Goal: Task Accomplishment & Management: Manage account settings

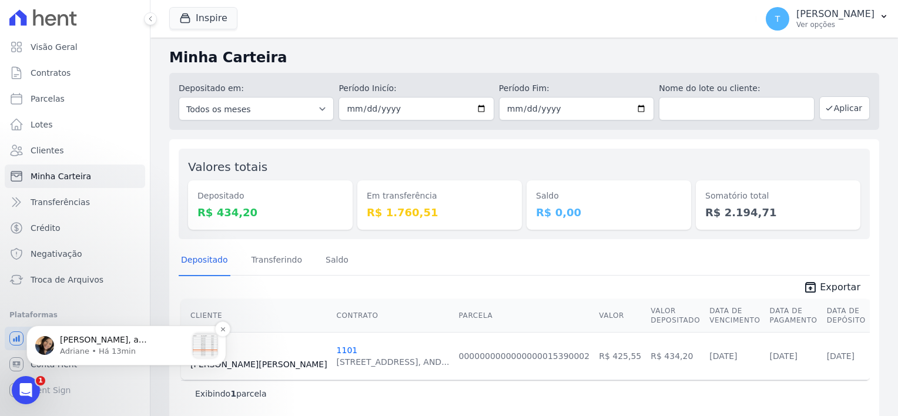
click at [152, 338] on span "[PERSON_NAME], a atualização da parcela não será possível com o meu usuário, po…" at bounding box center [115, 374] width 111 height 79
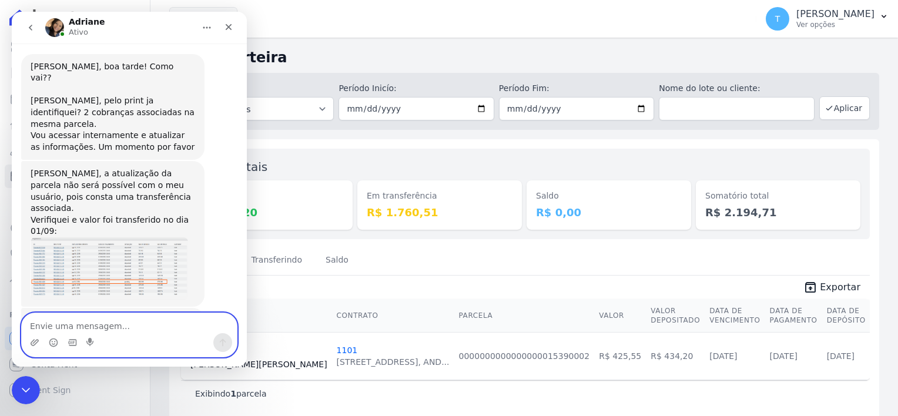
scroll to position [502, 0]
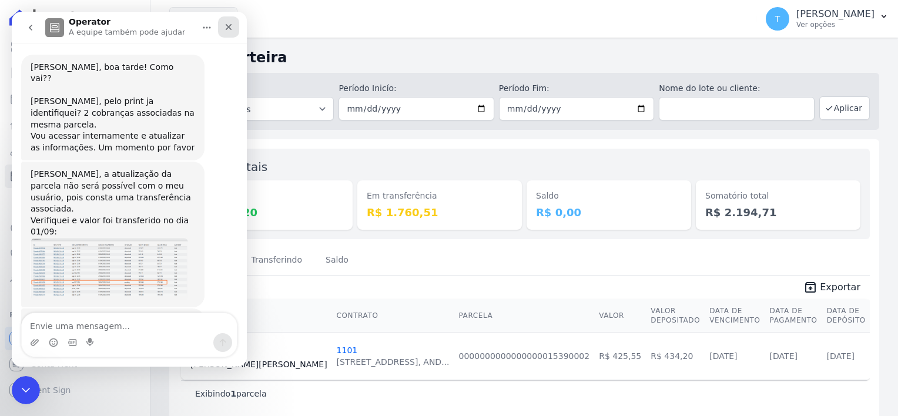
click at [230, 28] on icon "Fechar" at bounding box center [228, 26] width 9 height 9
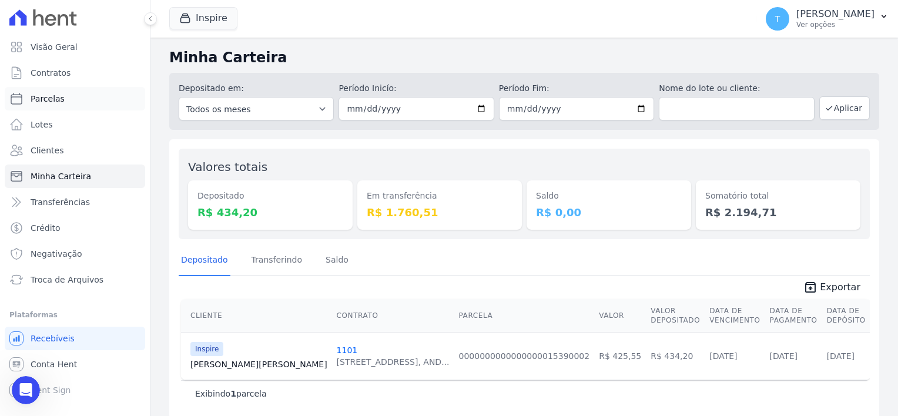
click at [42, 96] on span "Parcelas" at bounding box center [48, 99] width 34 height 12
select select
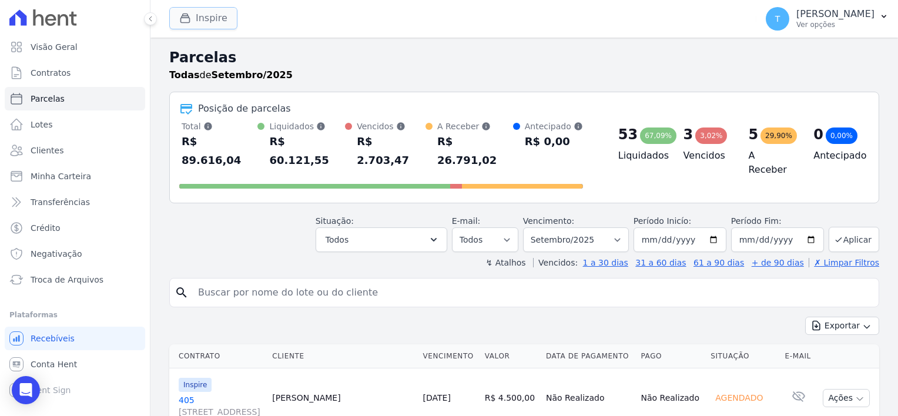
click at [203, 11] on button "Inspire" at bounding box center [203, 18] width 68 height 22
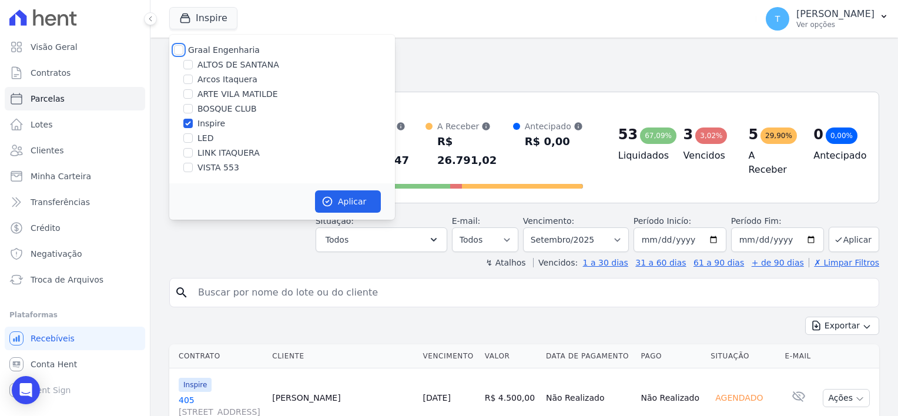
click at [181, 46] on input "Graal Engenharia" at bounding box center [178, 49] width 9 height 9
checkbox input "true"
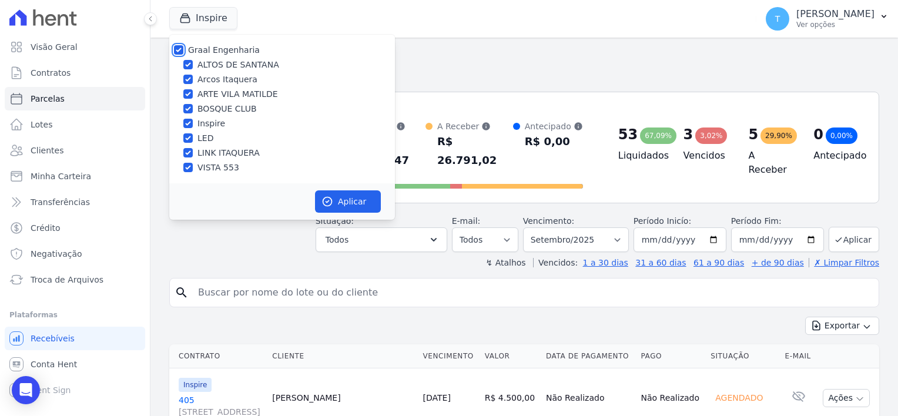
checkbox input "true"
click at [334, 202] on button "Aplicar" at bounding box center [348, 201] width 66 height 22
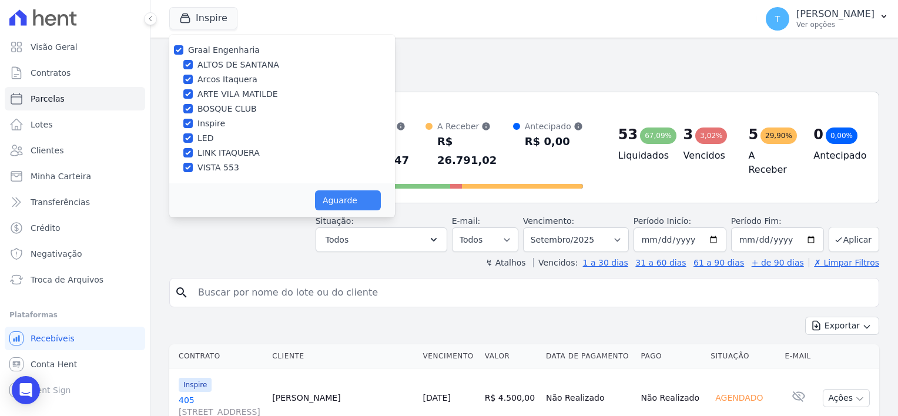
select select
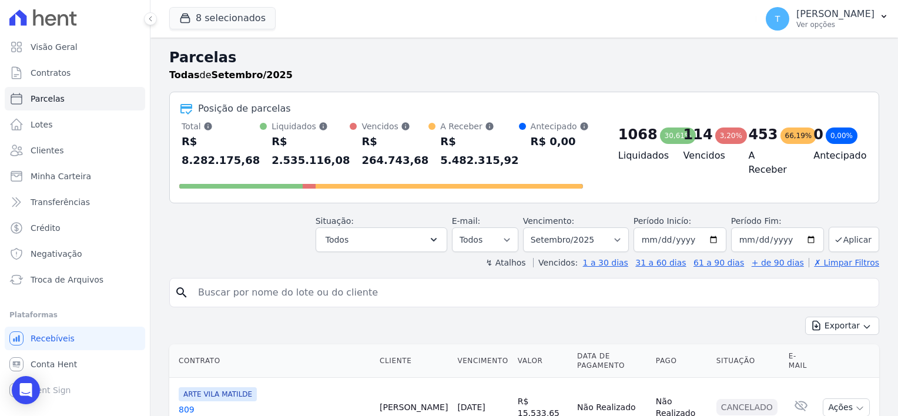
click at [266, 281] on input "search" at bounding box center [532, 292] width 683 height 23
paste input "[PERSON_NAME] dos Anjos"
type input "[PERSON_NAME] dos Anjos"
select select
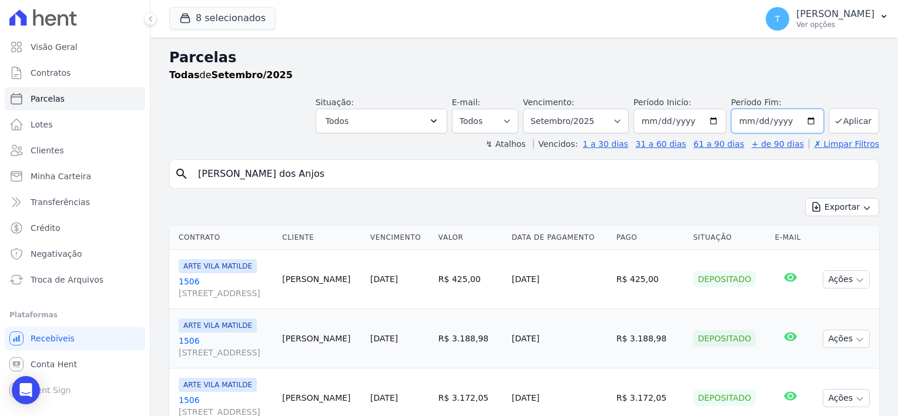
click at [804, 123] on input "[DATE]" at bounding box center [777, 121] width 93 height 25
type input "[DATE]"
click at [837, 127] on button "Aplicar" at bounding box center [853, 120] width 51 height 25
select select
click at [321, 176] on input "[PERSON_NAME] dos Anjos" at bounding box center [532, 173] width 683 height 23
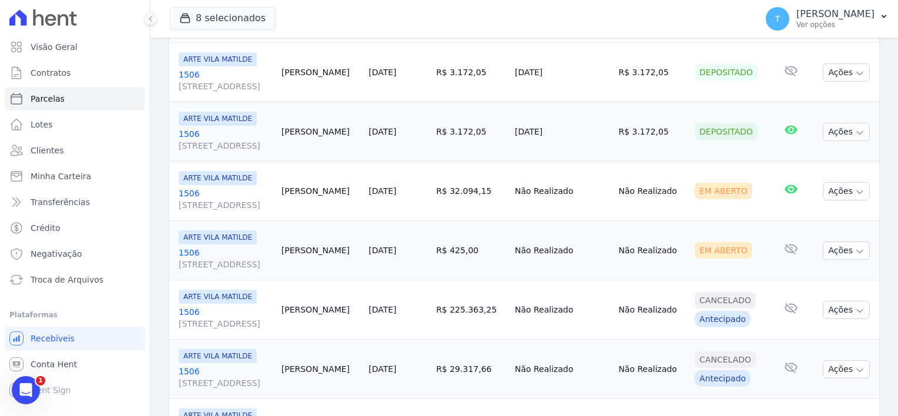
scroll to position [352, 0]
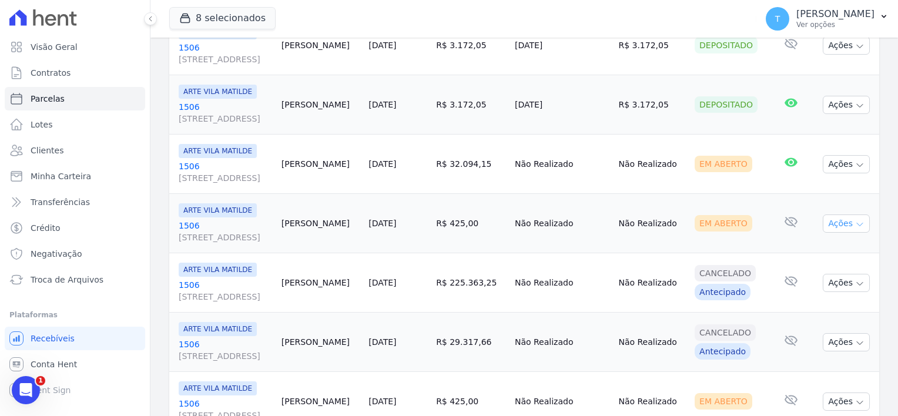
click at [855, 223] on icon "button" at bounding box center [859, 224] width 9 height 9
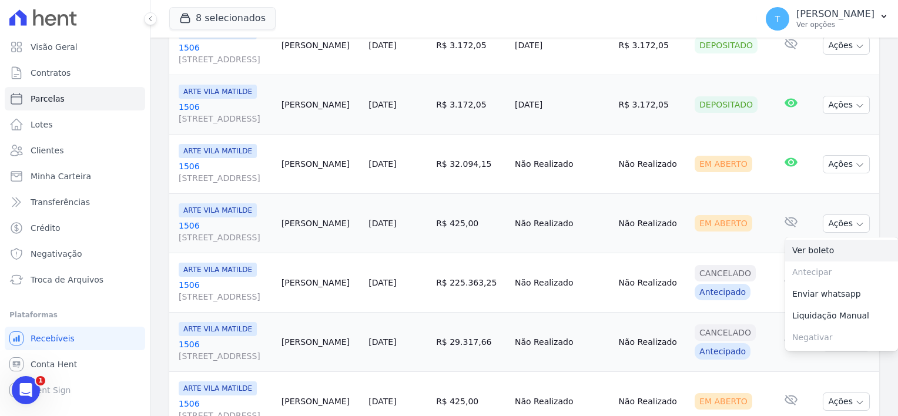
click at [828, 248] on link "Ver boleto" at bounding box center [841, 251] width 113 height 22
click at [590, 211] on td "Não Realizado" at bounding box center [561, 223] width 103 height 59
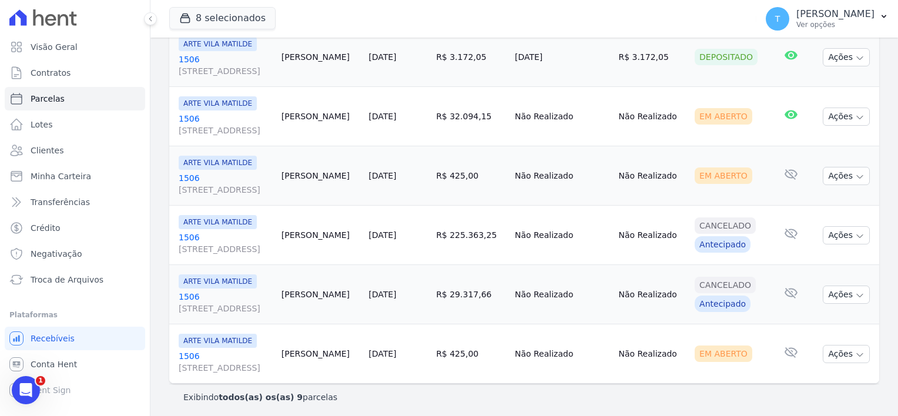
scroll to position [402, 0]
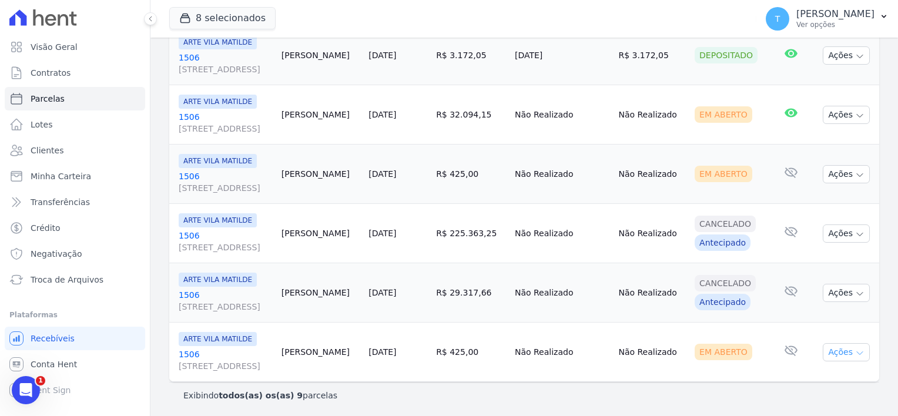
click at [855, 348] on icon "button" at bounding box center [859, 352] width 9 height 9
click at [806, 378] on link "Ver boleto" at bounding box center [841, 379] width 113 height 22
click at [99, 276] on link "Troca de Arquivos" at bounding box center [75, 279] width 140 height 23
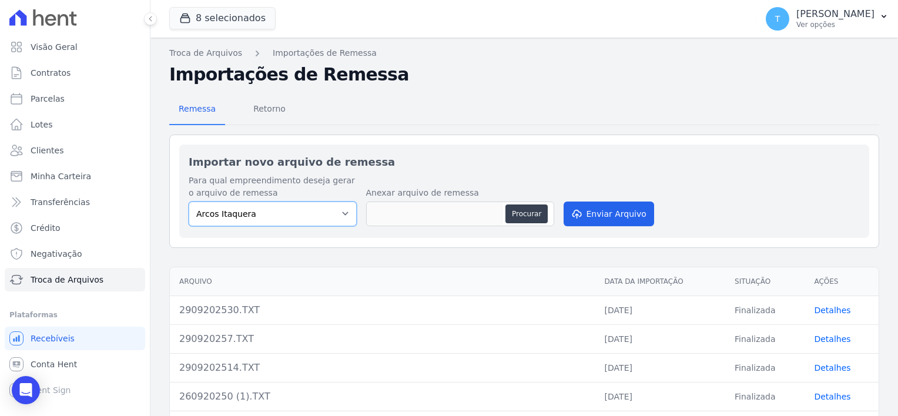
click at [325, 214] on select "Arcos Itaquera ALTOS DE SANTANA Inspire BOSQUE CLUB ARTE VILA MATILDE VISTA 553…" at bounding box center [273, 214] width 168 height 25
select select "f2036c47-f869-4cf7-aa49-d68e524f2024"
click at [189, 202] on select "Arcos Itaquera ALTOS DE SANTANA Inspire BOSQUE CLUB ARTE VILA MATILDE VISTA 553…" at bounding box center [273, 214] width 168 height 25
click at [529, 218] on button "Procurar" at bounding box center [526, 213] width 42 height 19
type input "300920250.TXT"
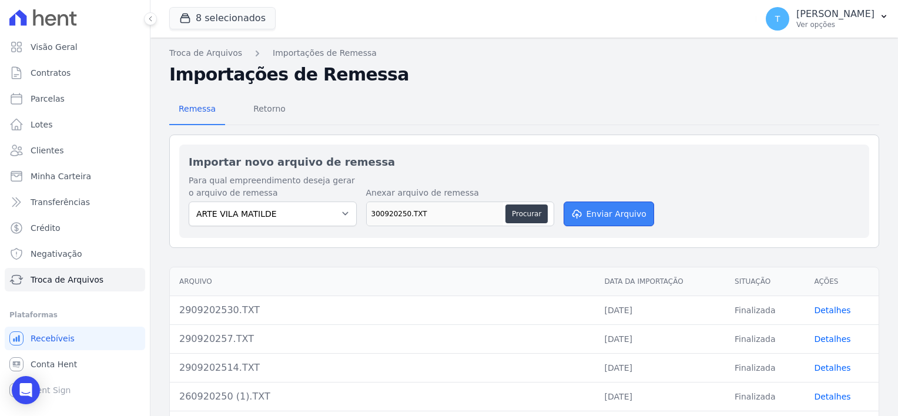
click at [600, 217] on button "Enviar Arquivo" at bounding box center [608, 214] width 90 height 25
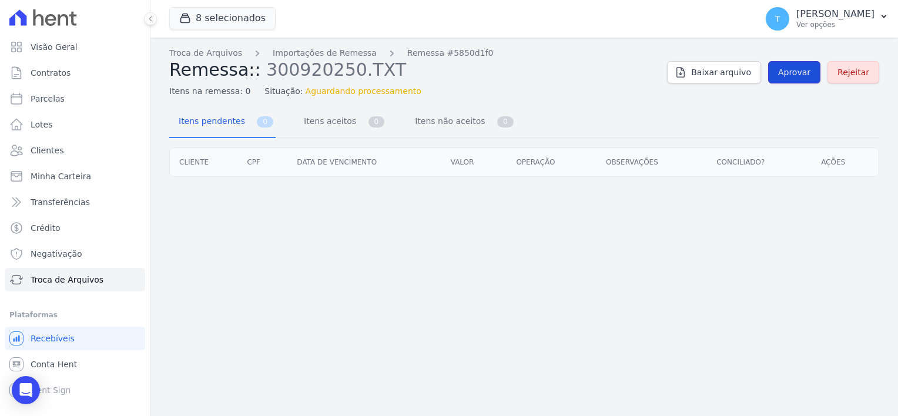
click at [801, 78] on span "Aprovar" at bounding box center [794, 72] width 32 height 12
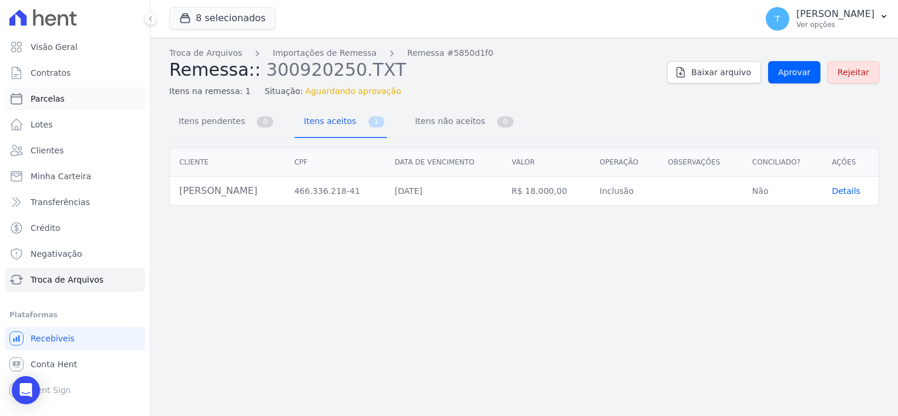
click at [52, 101] on span "Parcelas" at bounding box center [48, 99] width 34 height 12
select select
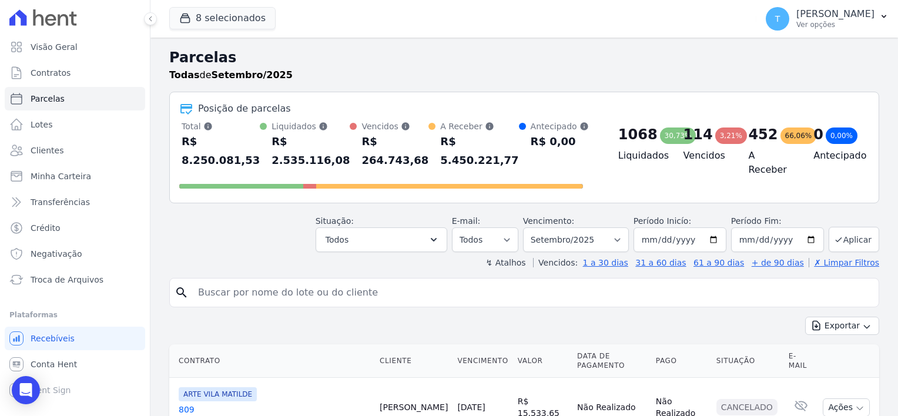
click at [533, 283] on input "search" at bounding box center [532, 292] width 683 height 23
paste input "[PERSON_NAME] dos Anjos"
type input "[PERSON_NAME] dos Anjos"
select select
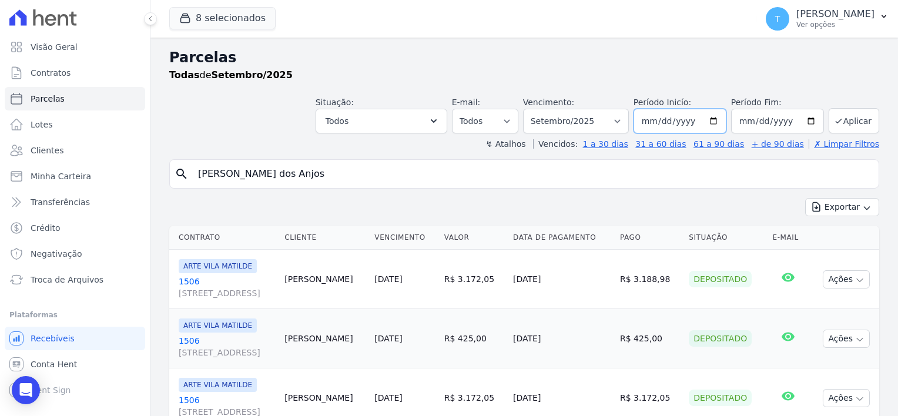
click at [713, 120] on input "[DATE]" at bounding box center [679, 121] width 93 height 25
type input "2025-10-01"
click at [799, 123] on input "[DATE]" at bounding box center [777, 121] width 93 height 25
type input "[DATE]"
click at [832, 128] on button "Aplicar" at bounding box center [853, 120] width 51 height 25
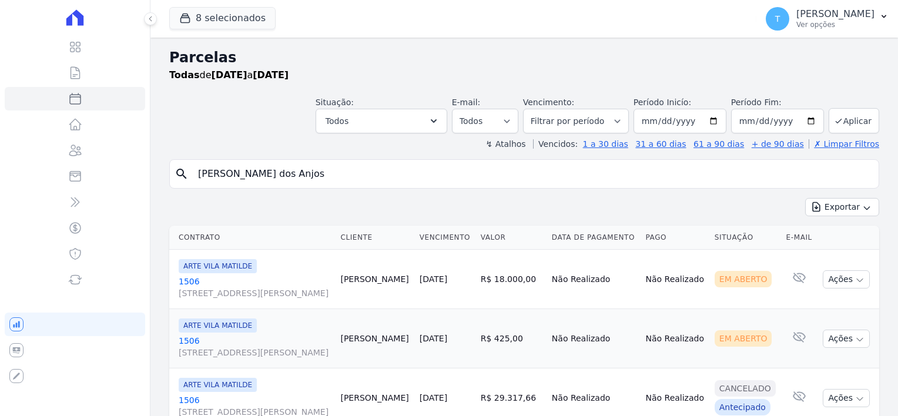
select select
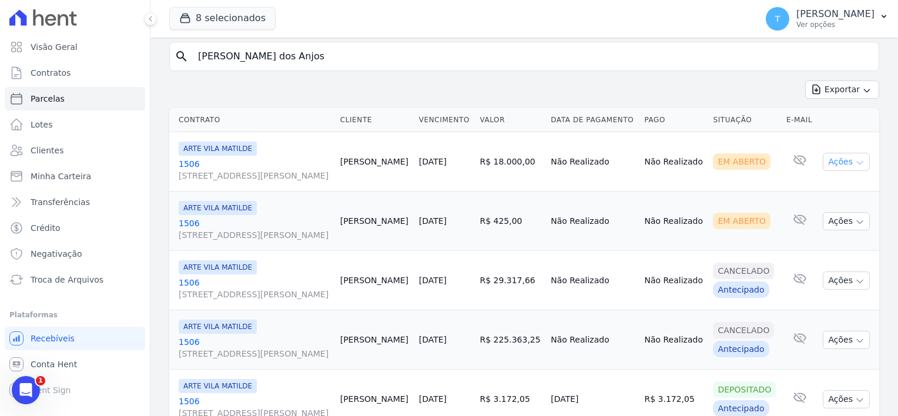
click at [855, 158] on icon "button" at bounding box center [859, 162] width 9 height 9
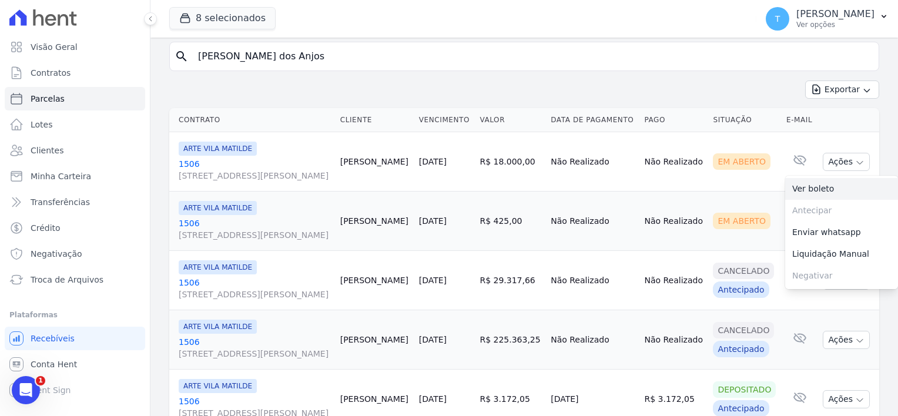
click at [815, 193] on link "Ver boleto" at bounding box center [841, 189] width 113 height 22
